Goal: Information Seeking & Learning: Check status

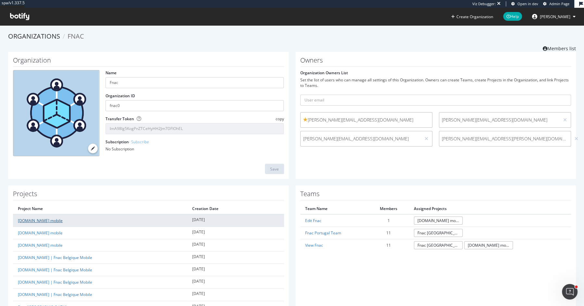
click at [35, 220] on link "Fnac.com mobile" at bounding box center [40, 221] width 45 height 6
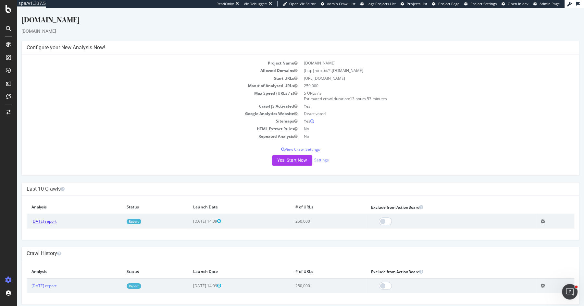
click at [56, 223] on link "2025 Jul. 3rd report" at bounding box center [43, 222] width 25 height 6
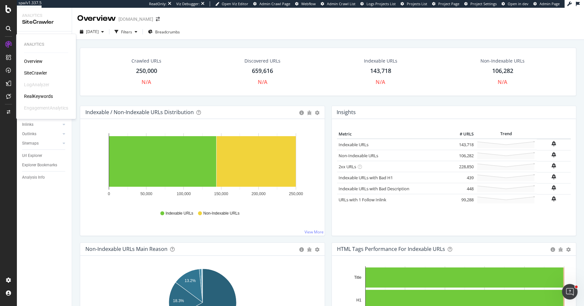
click at [31, 97] on div "RealKeywords" at bounding box center [38, 96] width 29 height 6
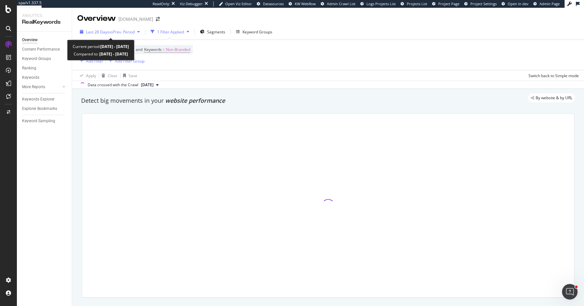
click at [129, 29] on span "vs Prev. Period" at bounding box center [122, 32] width 26 height 6
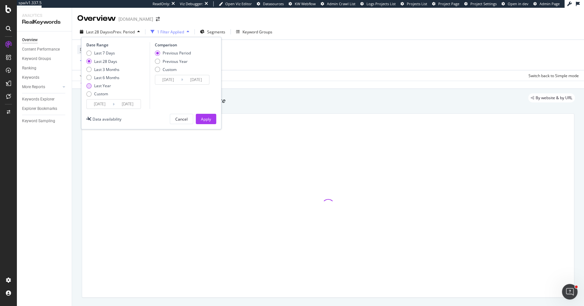
click at [108, 86] on div "Last Year" at bounding box center [102, 86] width 17 height 6
type input "2024/08/27"
click at [202, 117] on div "Apply" at bounding box center [206, 119] width 10 height 6
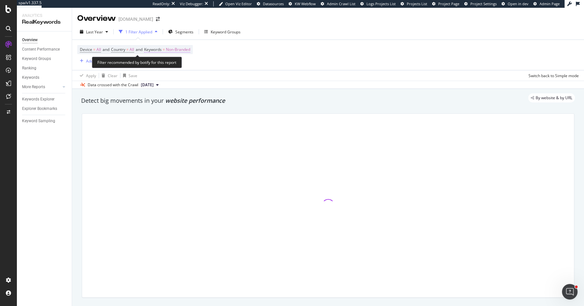
click at [183, 48] on span "Non-Branded" at bounding box center [178, 49] width 24 height 9
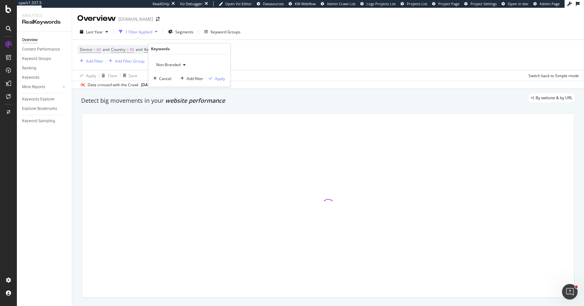
click at [178, 63] on span "Non-Branded" at bounding box center [166, 65] width 27 height 6
click at [172, 112] on span "All" at bounding box center [192, 115] width 66 height 6
click at [218, 77] on div "Apply" at bounding box center [220, 79] width 10 height 6
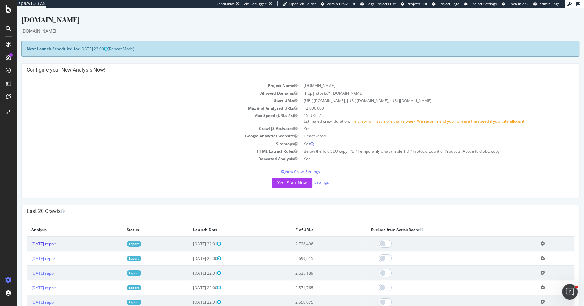
click at [48, 244] on link "[DATE] report" at bounding box center [43, 244] width 25 height 6
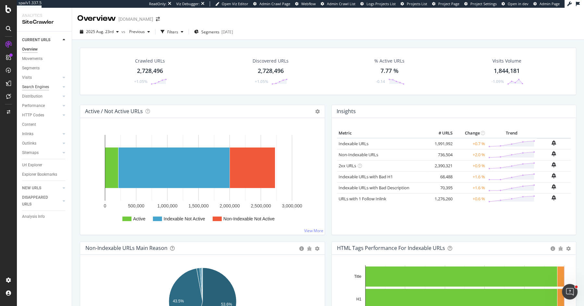
click at [34, 86] on div "Search Engines" at bounding box center [35, 87] width 27 height 7
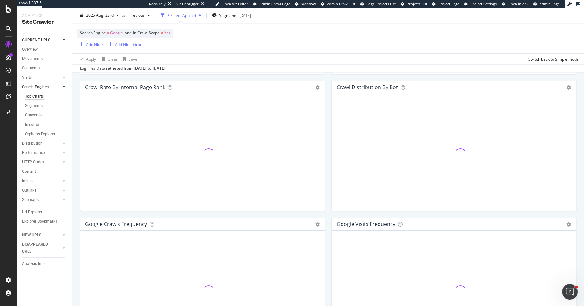
scroll to position [728, 0]
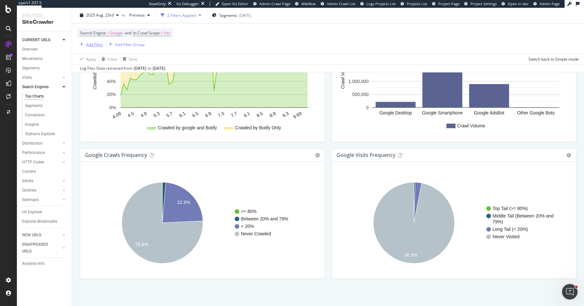
click at [89, 43] on div "Add Filter" at bounding box center [94, 45] width 17 height 6
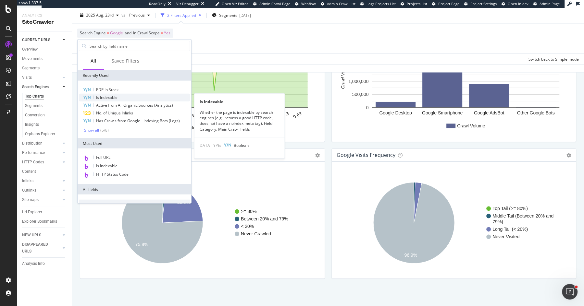
click at [87, 97] on icon at bounding box center [86, 98] width 7 height 4
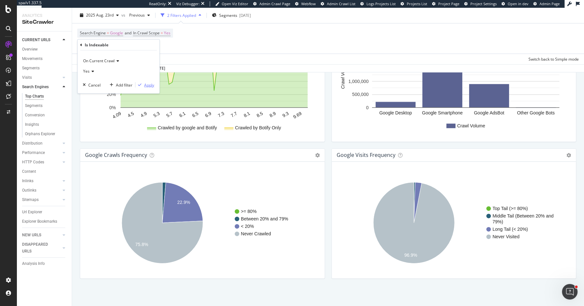
click at [144, 83] on div "Apply" at bounding box center [149, 85] width 10 height 6
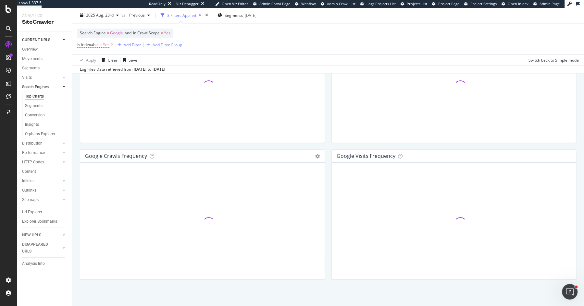
scroll to position [729, 0]
